Goal: Obtain resource: Download file/media

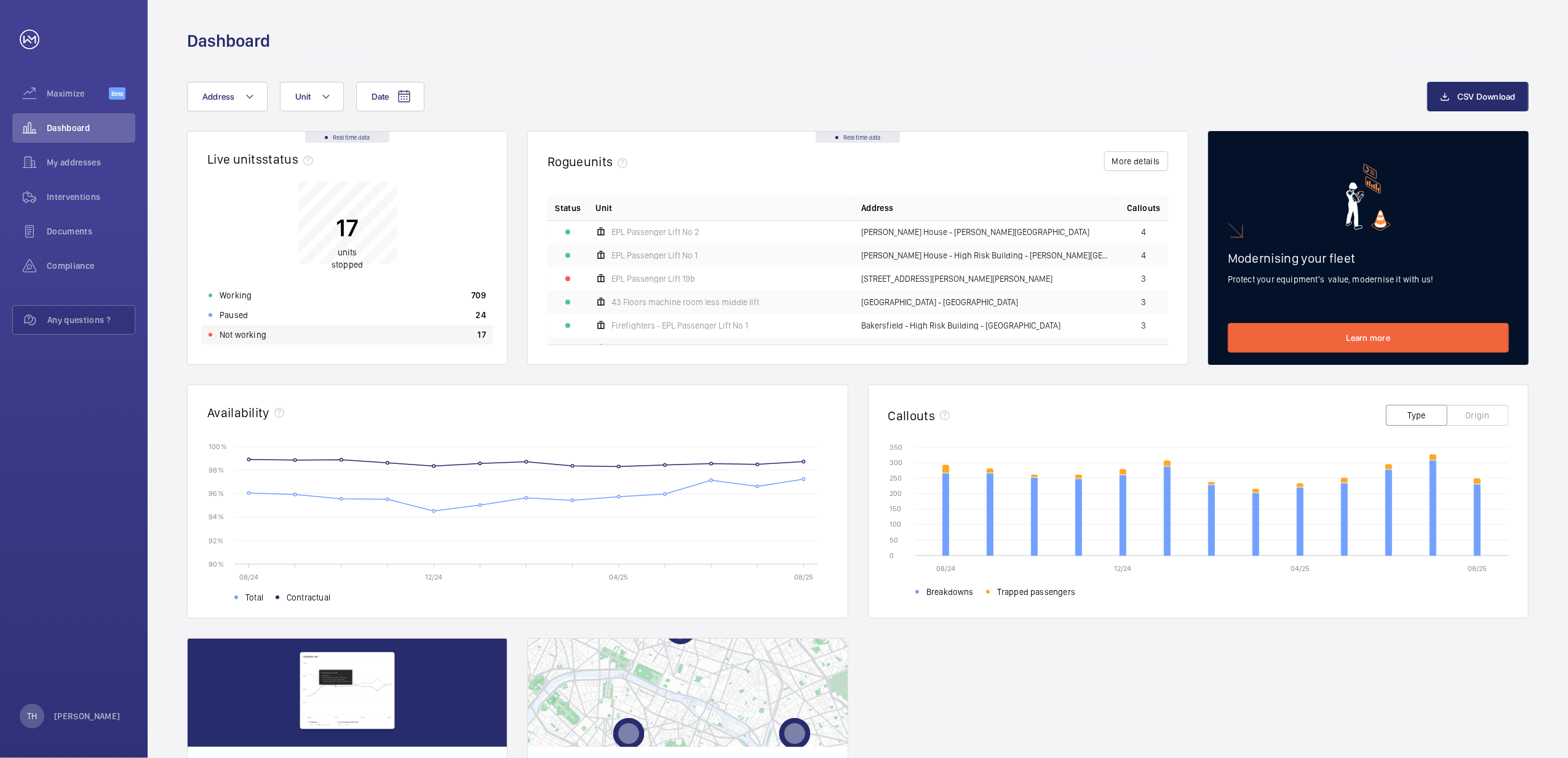
click at [245, 328] on p "Not working" at bounding box center [242, 334] width 46 height 12
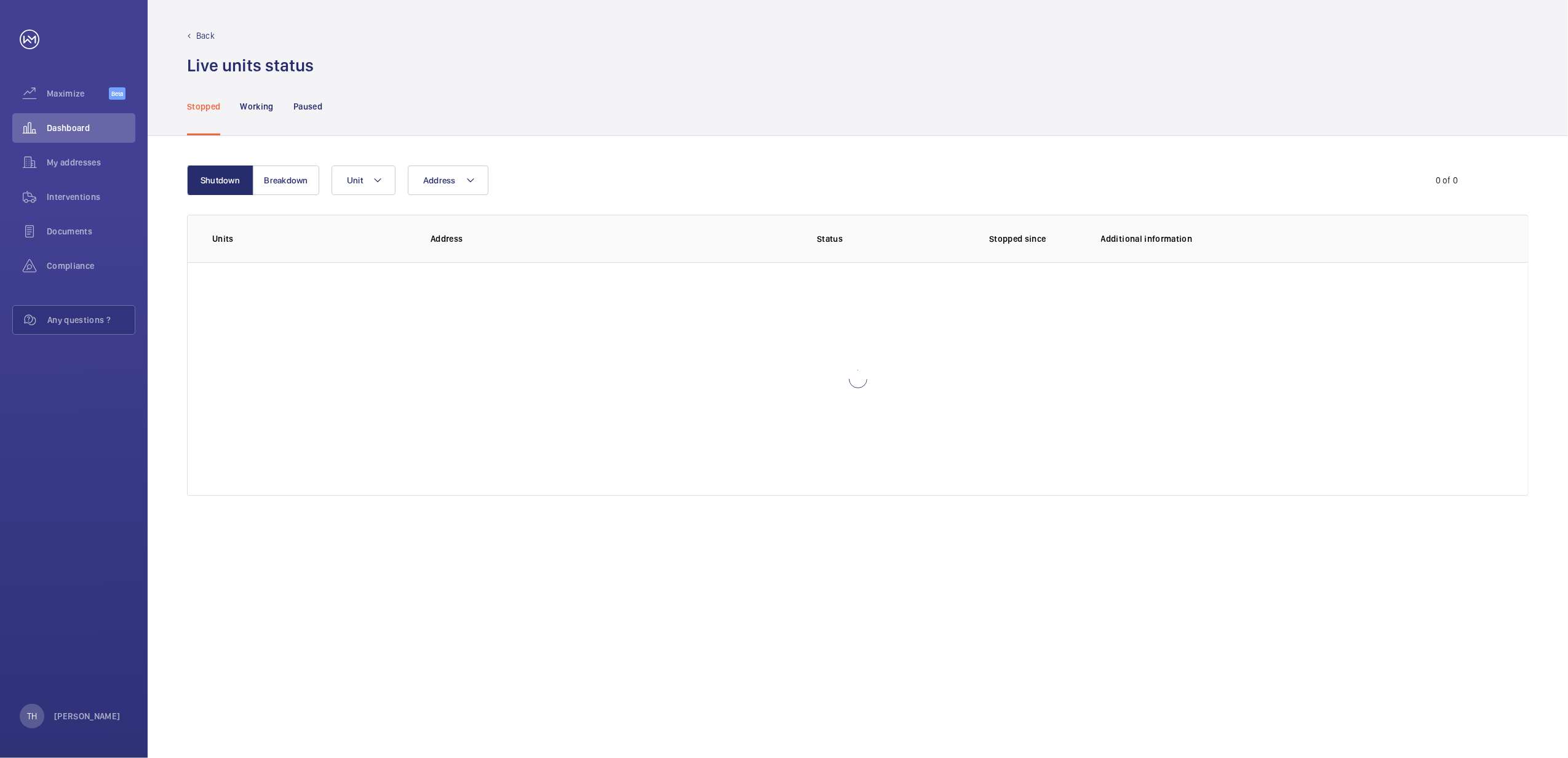
click at [245, 328] on div at bounding box center [858, 379] width 1340 height 234
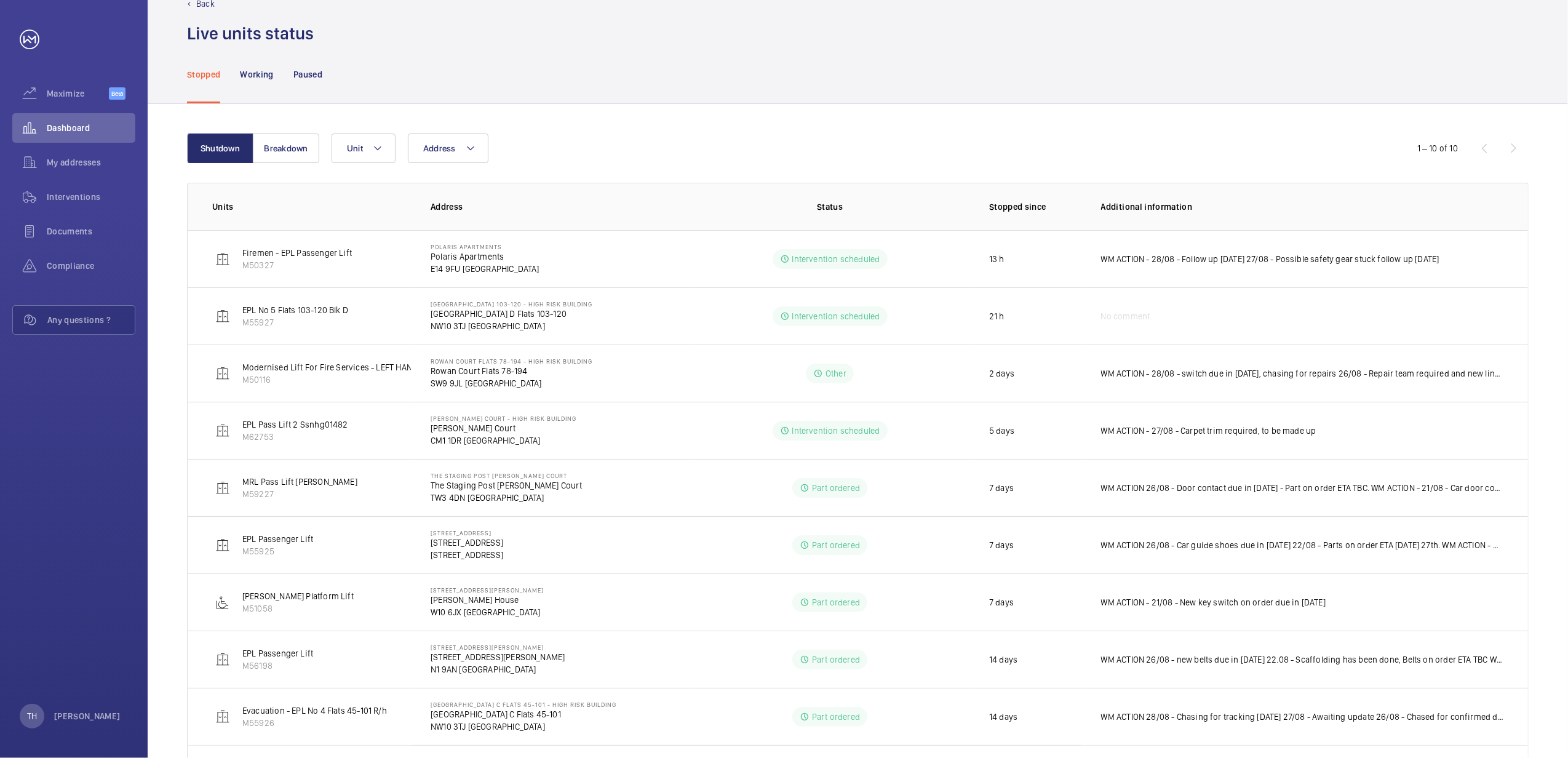
scroll to position [11, 0]
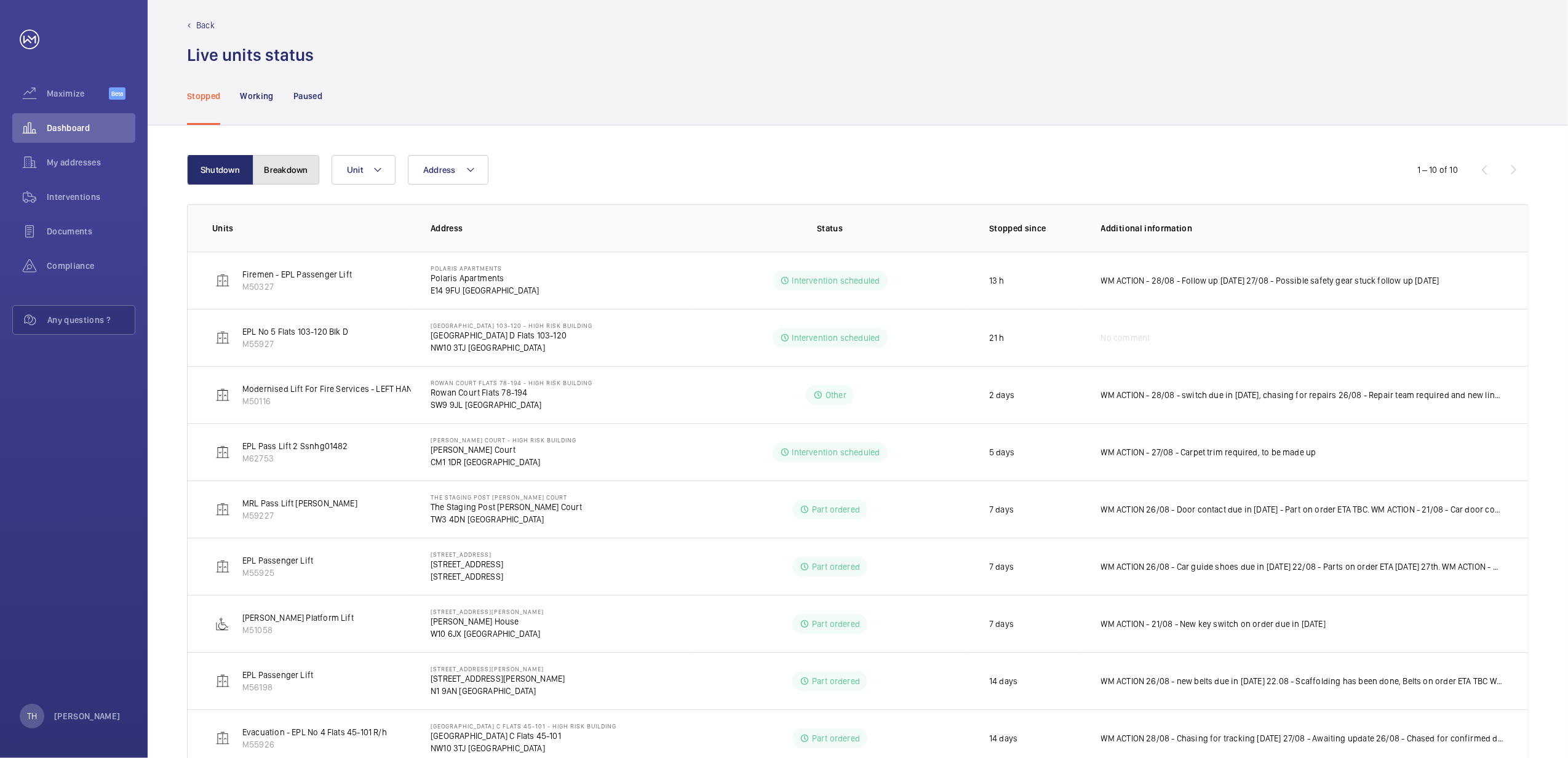
click at [296, 161] on button "Breakdown" at bounding box center [286, 170] width 66 height 30
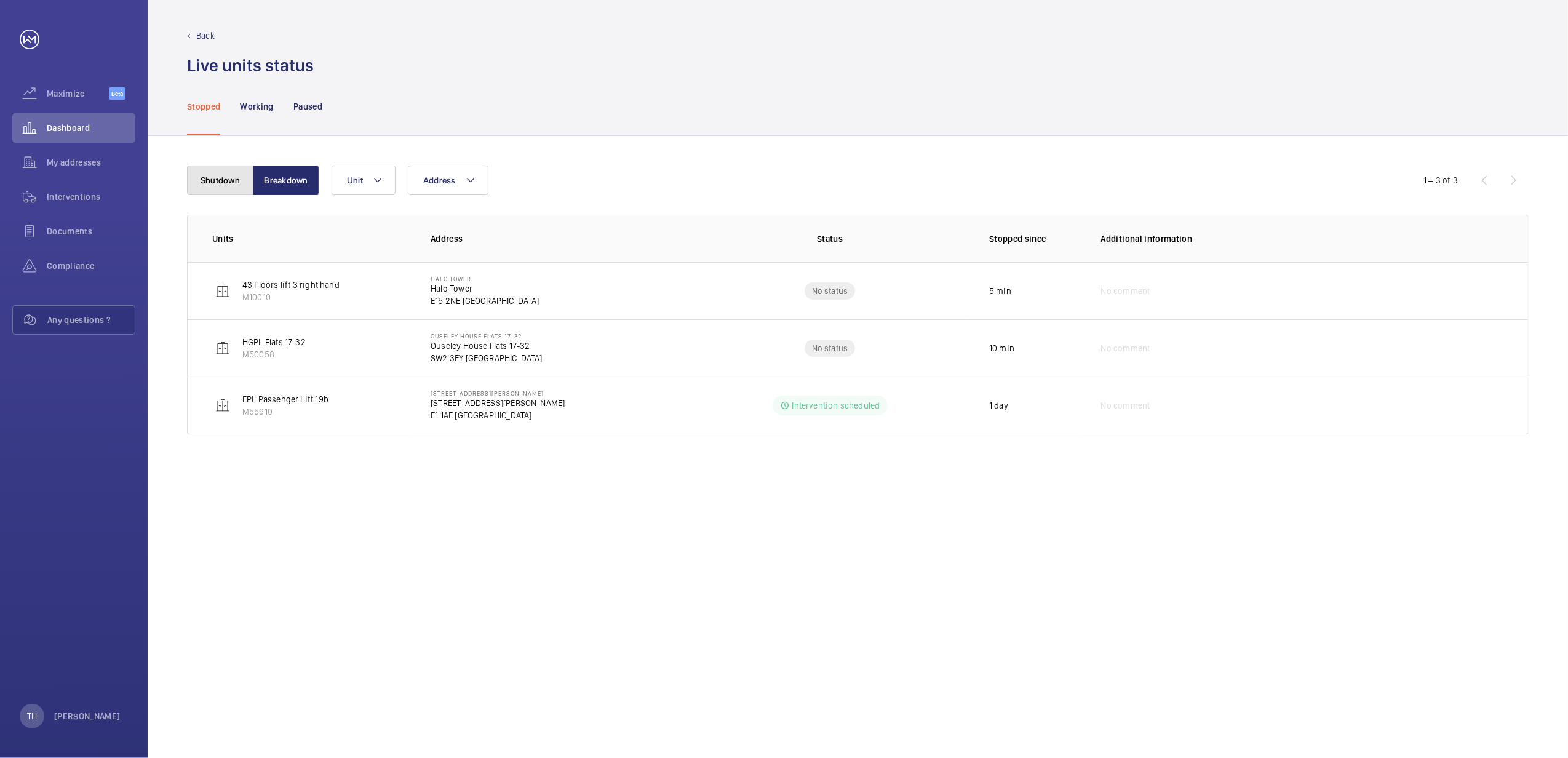
click at [207, 178] on button "Shutdown" at bounding box center [220, 180] width 66 height 30
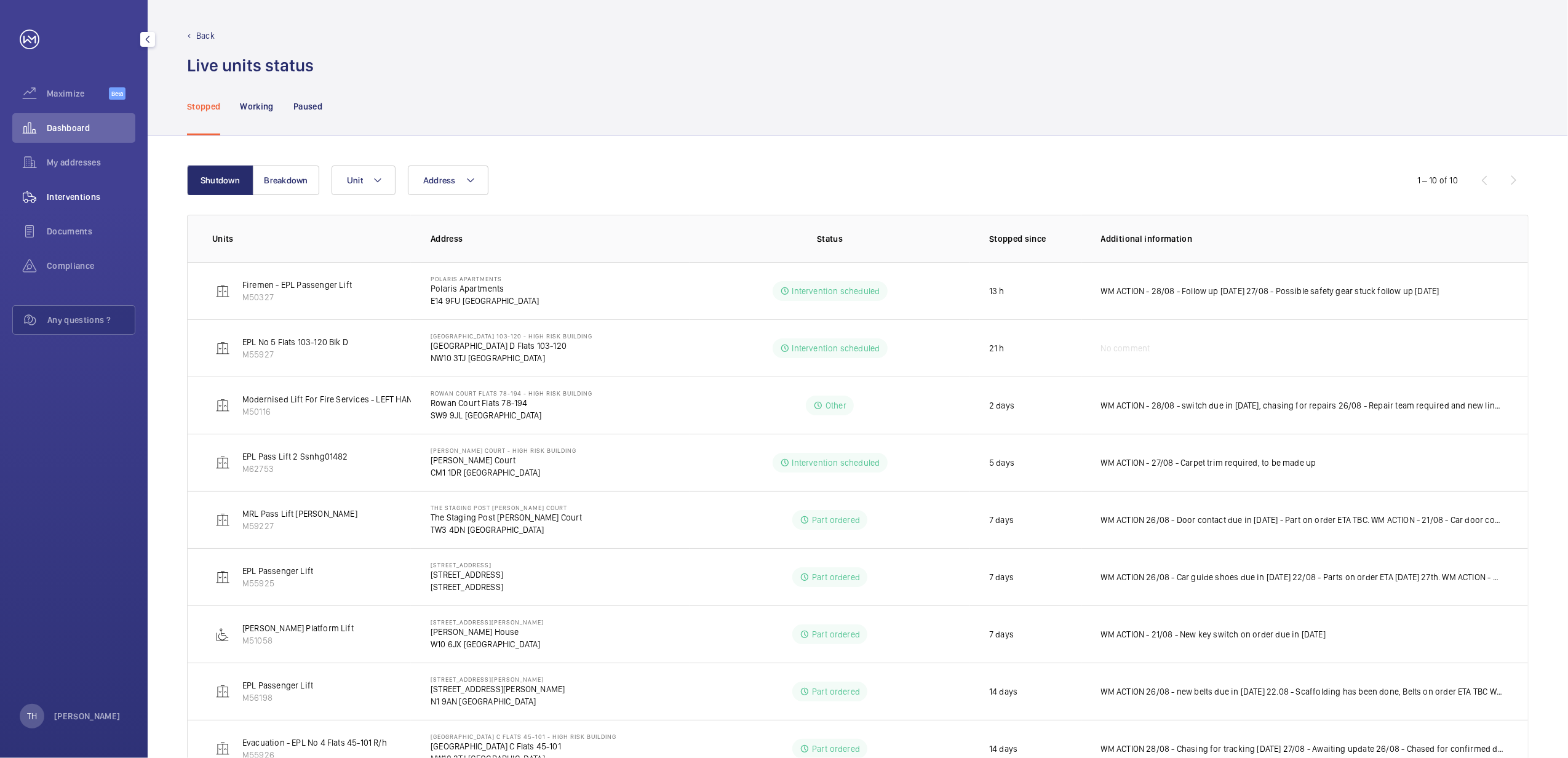
click at [79, 196] on span "Interventions" at bounding box center [90, 197] width 88 height 12
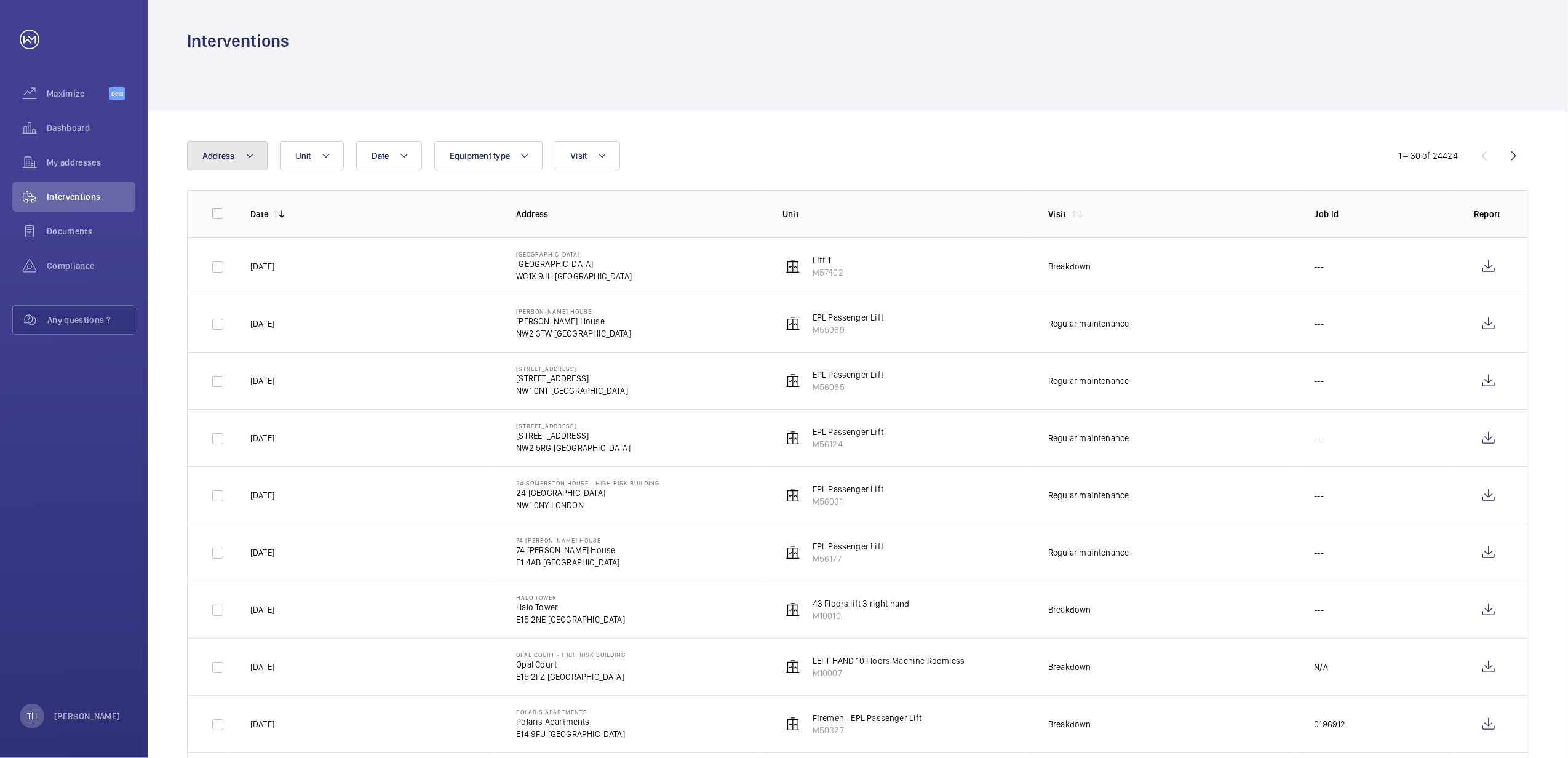
click at [254, 151] on mat-icon at bounding box center [249, 155] width 10 height 15
type input "Printworks"
click at [264, 242] on span "Printworks" at bounding box center [253, 239] width 43 height 10
click at [218, 242] on input "116 Printworks Apartments Flats 1-65 - High Risk Building - 116 Printworks Apar…" at bounding box center [206, 239] width 24 height 25
checkbox input "true"
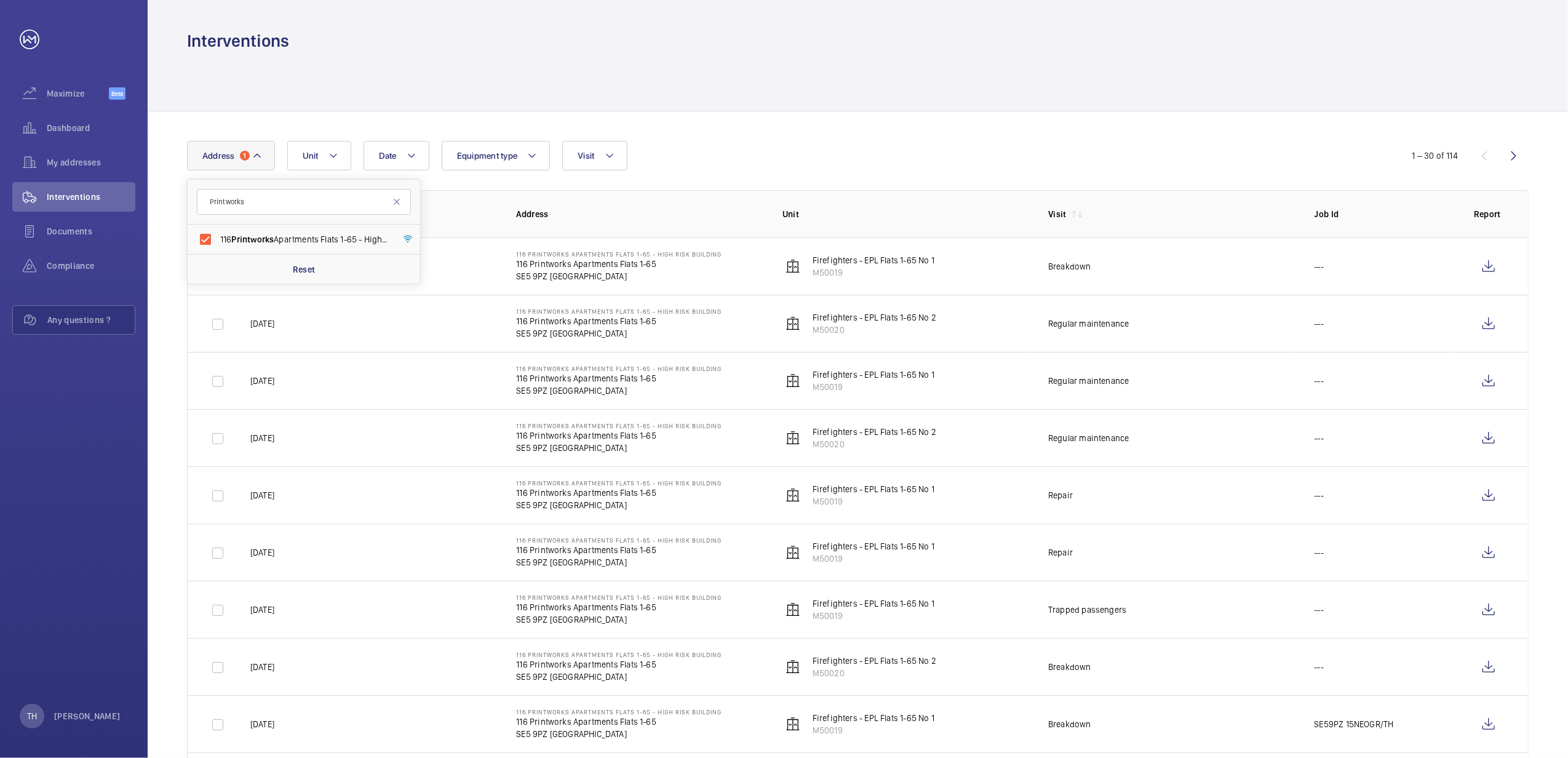
click at [778, 91] on div at bounding box center [858, 81] width 1341 height 59
click at [1490, 267] on wm-front-icon-button at bounding box center [1489, 267] width 30 height 30
click at [1488, 260] on wm-front-icon-button at bounding box center [1489, 267] width 30 height 30
